Goal: Transaction & Acquisition: Purchase product/service

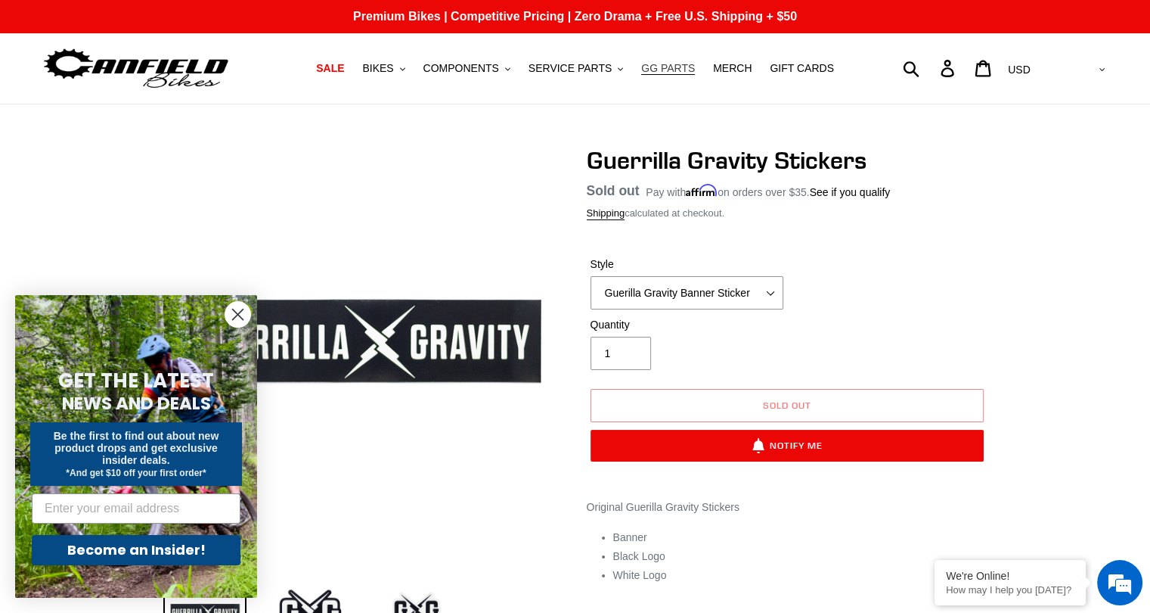
click at [644, 68] on span "GG PARTS" at bounding box center [668, 68] width 54 height 13
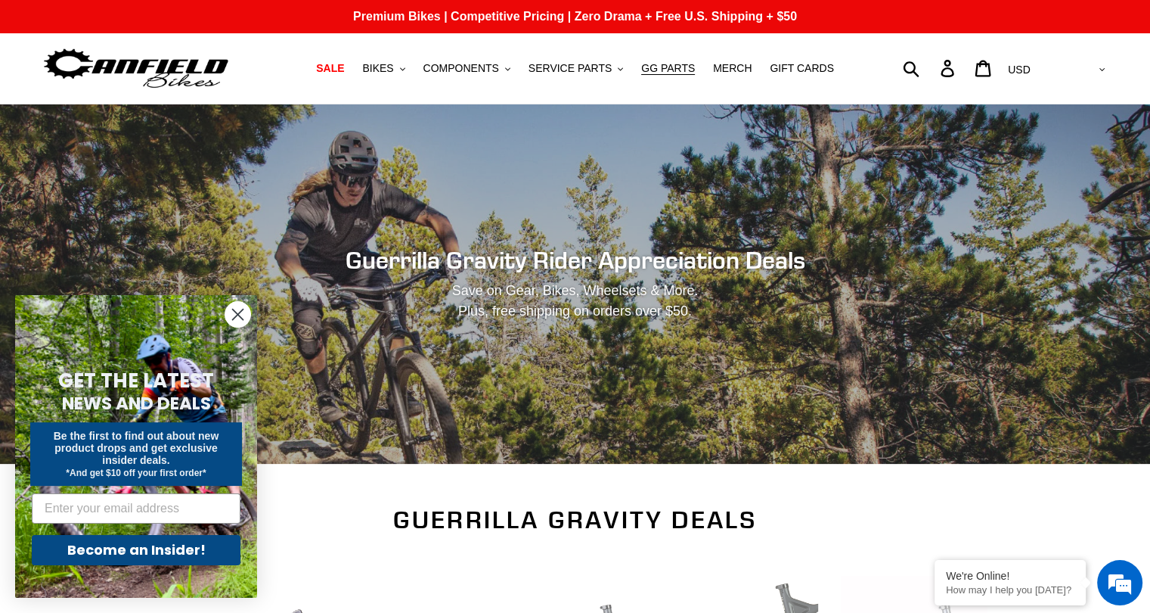
scroll to position [378, 0]
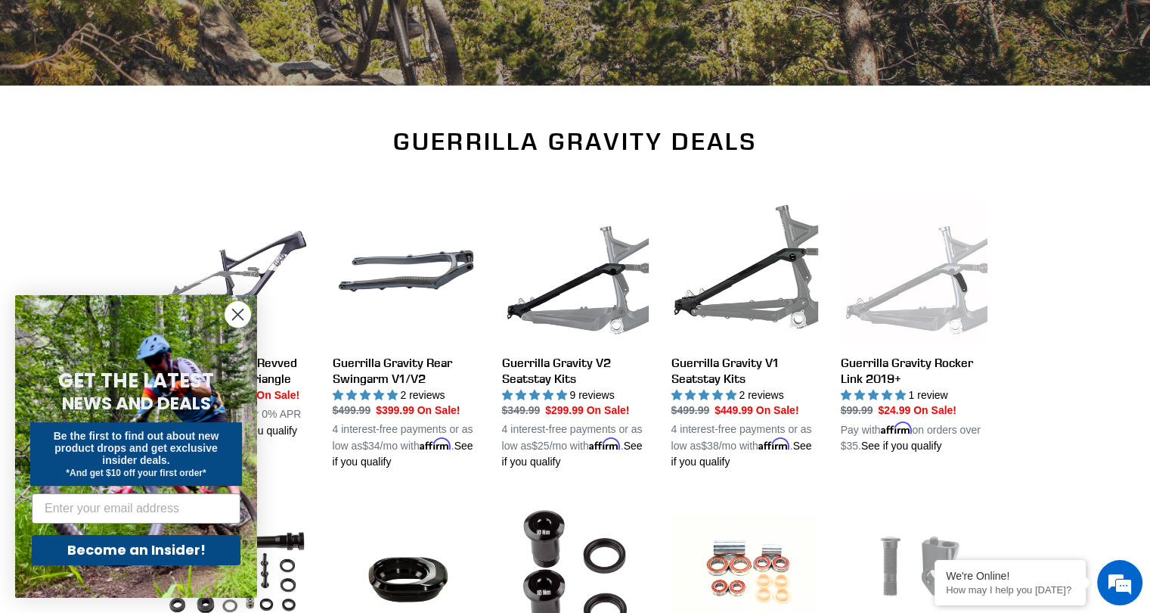
click at [240, 303] on circle "Close dialog" at bounding box center [237, 314] width 25 height 25
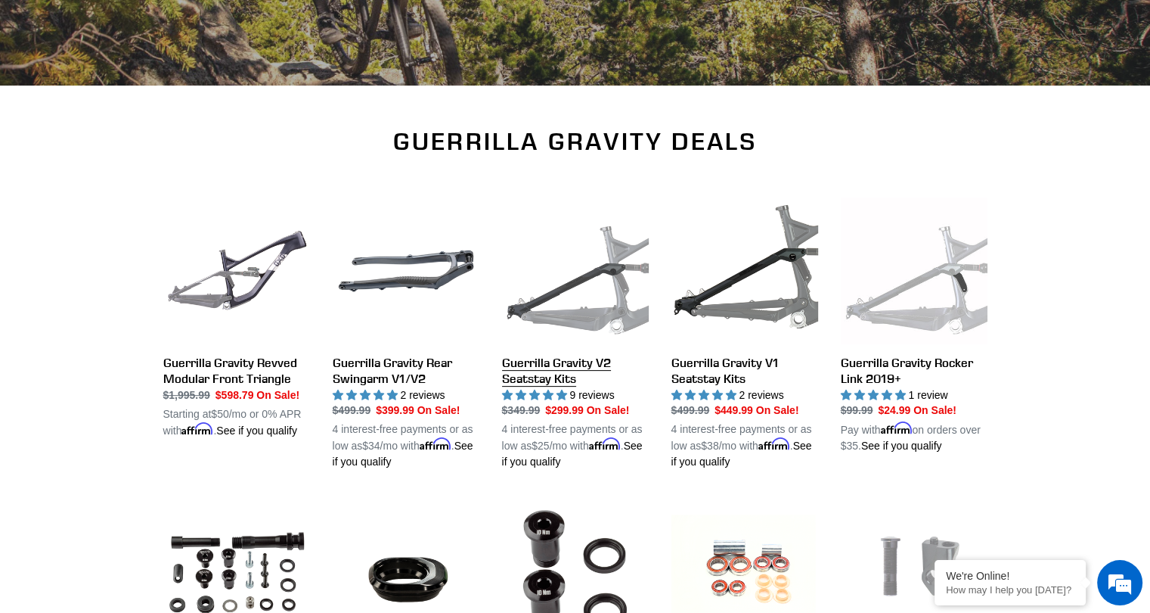
click at [567, 365] on link "Guerrilla Gravity V2 Seatstay Kits" at bounding box center [575, 333] width 147 height 273
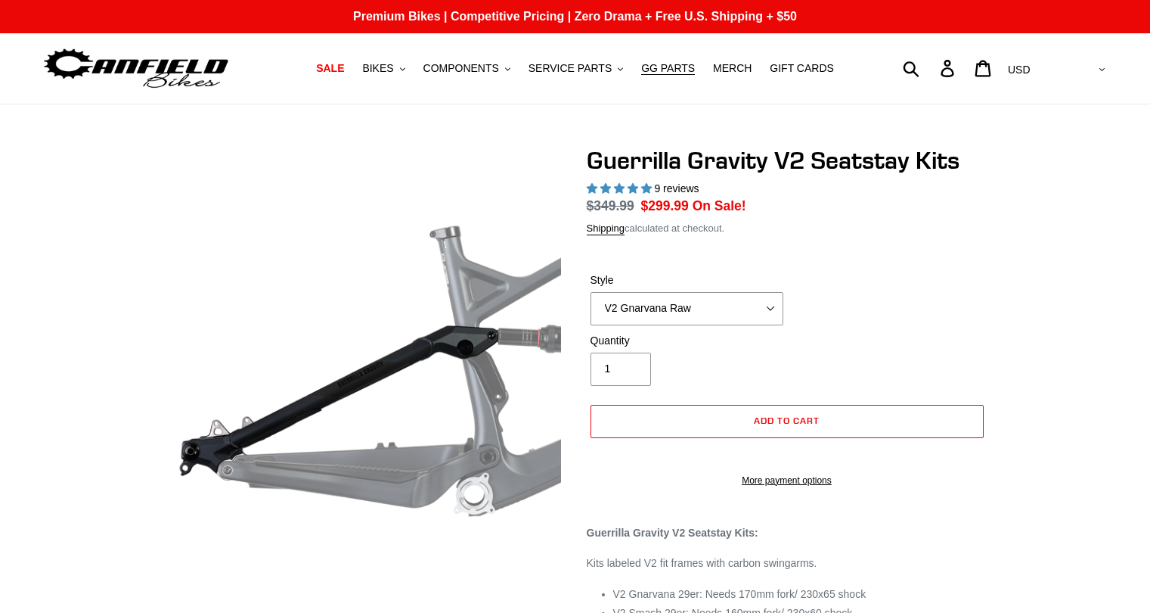
select select "highest-rating"
click at [657, 302] on select "V2 Gnarvana V2 Gnarvana Raw V2 Smash V2 Smash Raw" at bounding box center [687, 308] width 193 height 33
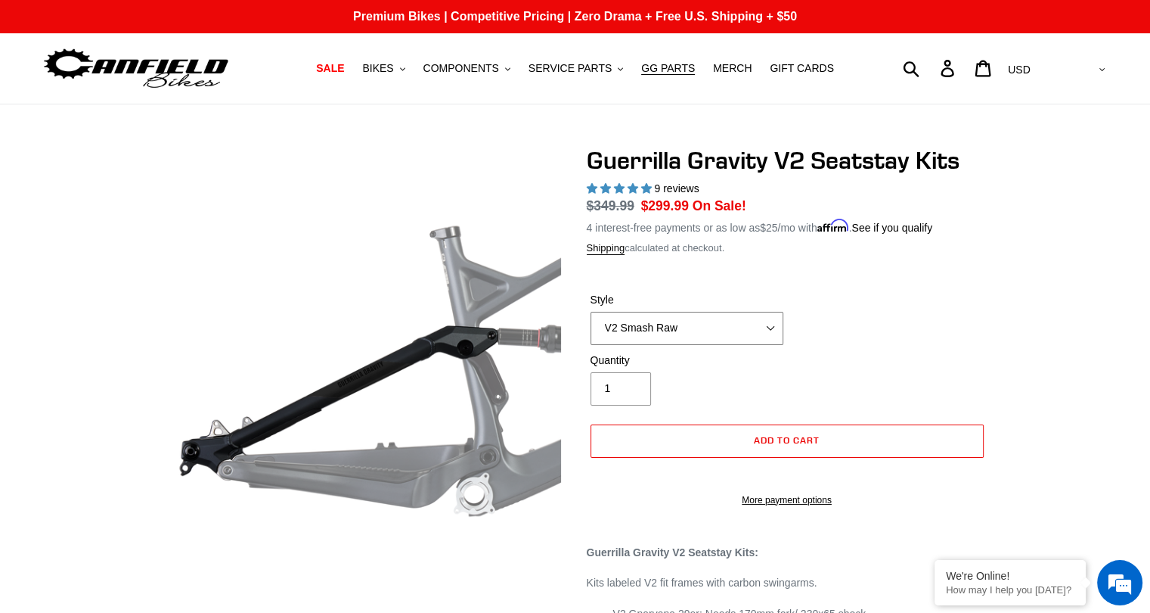
click at [591, 312] on select "V2 Gnarvana V2 Gnarvana Raw V2 Smash V2 Smash Raw" at bounding box center [687, 328] width 193 height 33
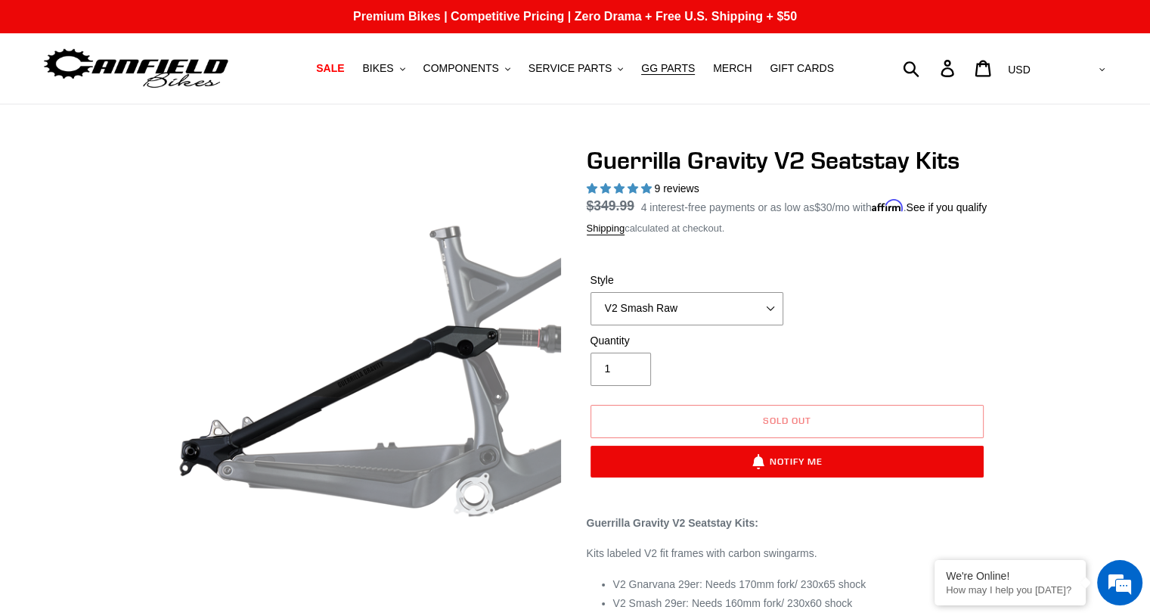
click at [712, 371] on div "Quantity 1" at bounding box center [687, 359] width 200 height 53
click at [683, 322] on select "V2 Gnarvana V2 Gnarvana Raw V2 Smash V2 Smash Raw" at bounding box center [687, 308] width 193 height 33
select select "V2 Smash"
click at [591, 310] on select "V2 Gnarvana V2 Gnarvana Raw V2 Smash V2 Smash Raw" at bounding box center [687, 308] width 193 height 33
click at [804, 374] on div "Quantity 1" at bounding box center [787, 363] width 401 height 61
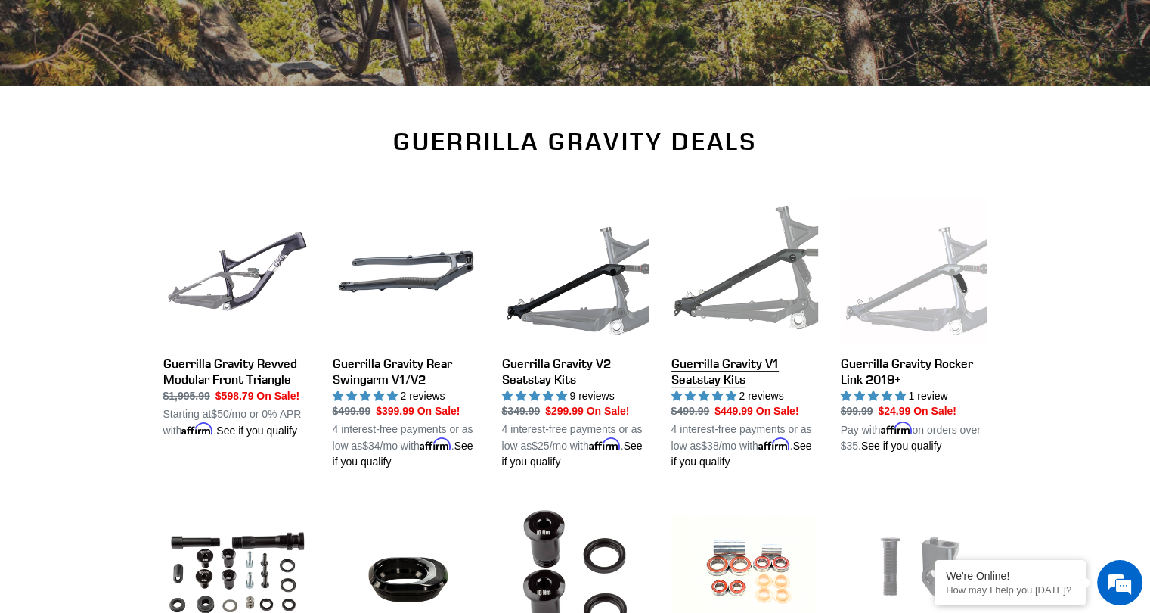
click at [750, 296] on link "Guerrilla Gravity V1 Seatstay Kits" at bounding box center [745, 333] width 147 height 273
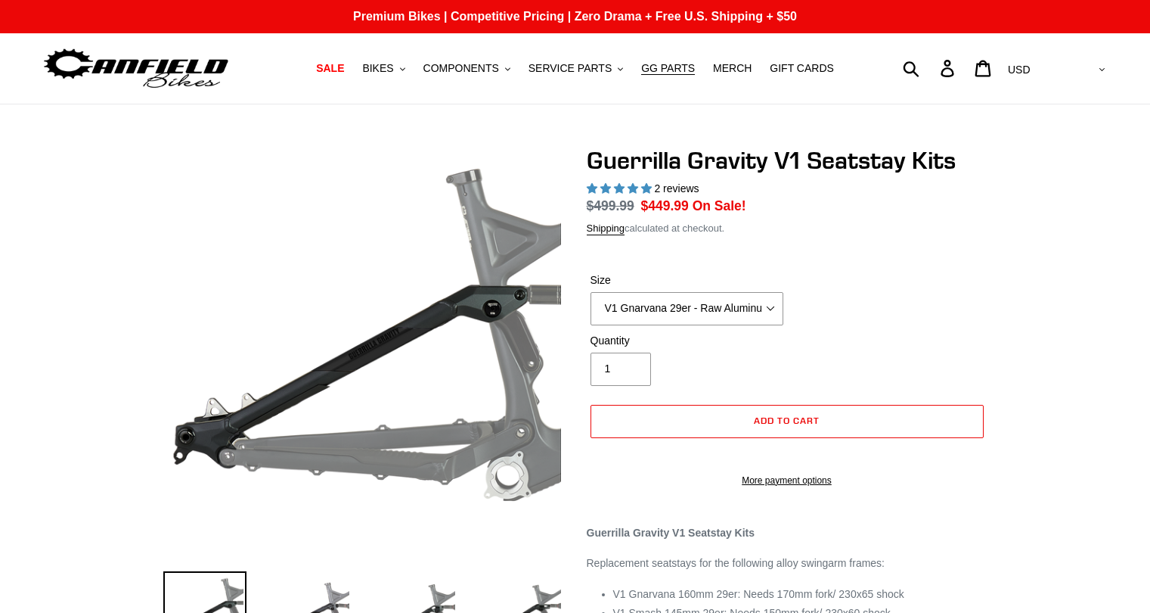
select select "highest-rating"
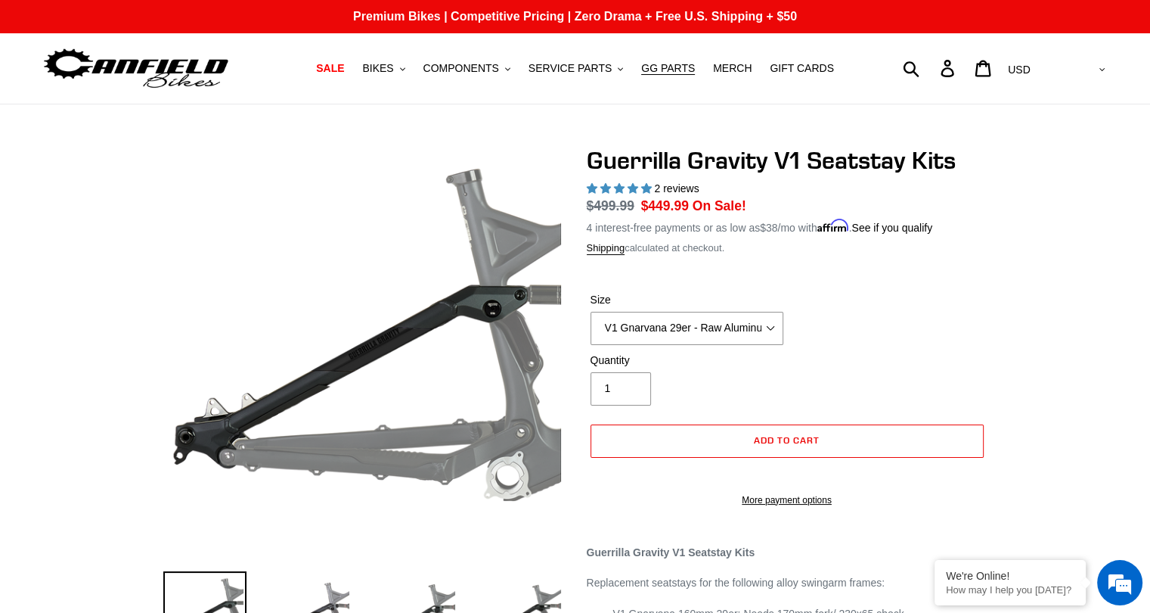
click at [672, 309] on div "Size V1 Gnarvana 29er V1 Gnarvana 29er - Raw Aluminum V1 Megatail 27.5/ MX - Ra…" at bounding box center [687, 318] width 200 height 53
click at [672, 326] on select "V1 Gnarvana 29er V1 Gnarvana 29er - Raw Aluminum V1 Megatail 27.5/ MX - Raw Alu…" at bounding box center [687, 328] width 193 height 33
click at [591, 312] on select "V1 Gnarvana 29er V1 Gnarvana 29er - Raw Aluminum V1 Megatail 27.5/ MX - Raw Alu…" at bounding box center [687, 328] width 193 height 33
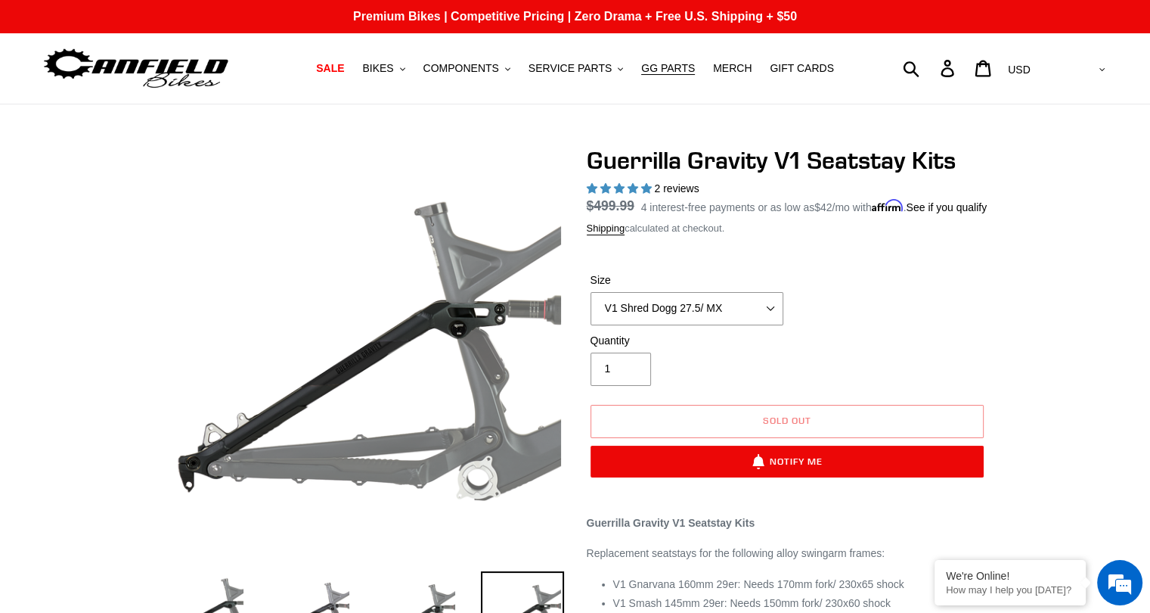
click at [871, 373] on div "Quantity 1" at bounding box center [787, 363] width 401 height 61
click at [691, 325] on select "V1 Gnarvana 29er V1 Gnarvana 29er - Raw Aluminum V1 Megatail 27.5/ MX - Raw Alu…" at bounding box center [687, 308] width 193 height 33
select select "V1 Shred Dogg 27.5/ MX - Raw Aluminum"
click at [591, 310] on select "V1 Gnarvana 29er V1 Gnarvana 29er - Raw Aluminum V1 Megatail 27.5/ MX - Raw Alu…" at bounding box center [687, 308] width 193 height 33
